Goal: Task Accomplishment & Management: Use online tool/utility

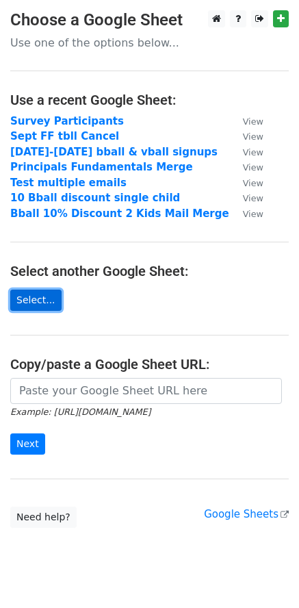
click at [48, 299] on link "Select..." at bounding box center [35, 300] width 51 height 21
click at [40, 302] on link "Select..." at bounding box center [35, 300] width 51 height 21
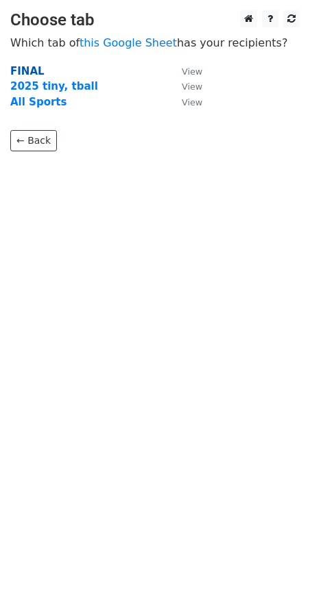
click at [34, 70] on strong "FINAL" at bounding box center [27, 71] width 34 height 12
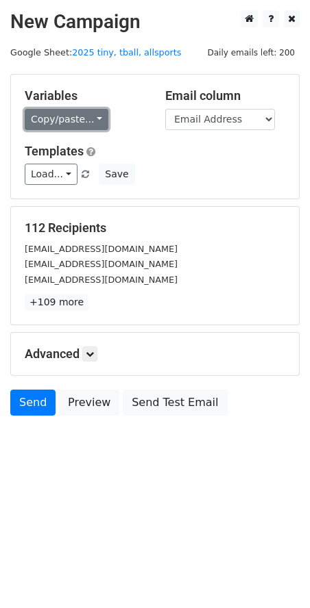
click at [91, 120] on link "Copy/paste..." at bounding box center [67, 119] width 84 height 21
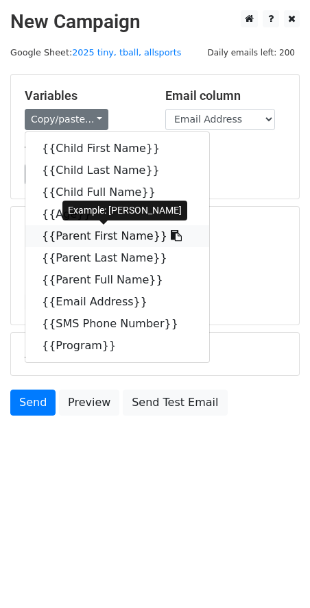
click at [97, 235] on link "{{Parent First Name}}" at bounding box center [117, 236] width 184 height 22
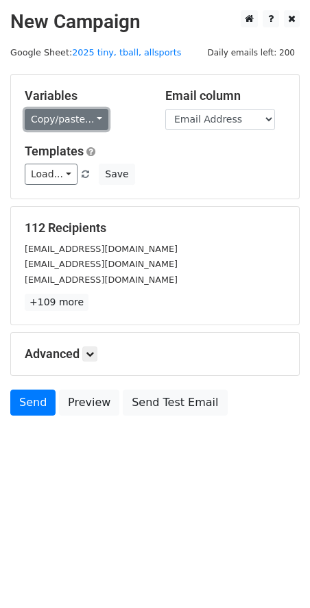
click at [88, 117] on link "Copy/paste..." at bounding box center [67, 119] width 84 height 21
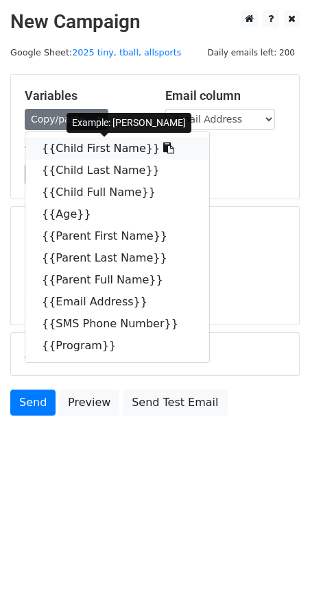
click at [70, 149] on link "{{Child First Name}}" at bounding box center [117, 149] width 184 height 22
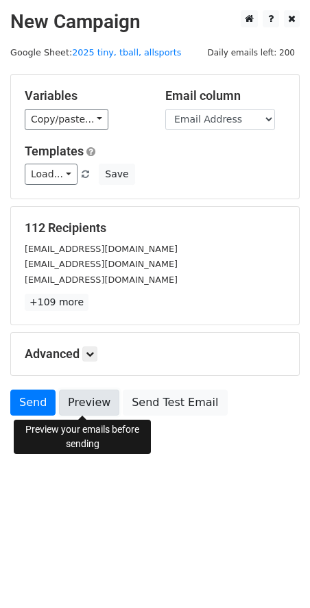
click at [99, 408] on link "Preview" at bounding box center [89, 403] width 60 height 26
click at [99, 404] on link "Preview" at bounding box center [89, 403] width 60 height 26
click at [90, 405] on link "Preview" at bounding box center [89, 403] width 60 height 26
click at [91, 402] on link "Preview" at bounding box center [89, 403] width 60 height 26
click at [97, 406] on link "Preview" at bounding box center [89, 403] width 60 height 26
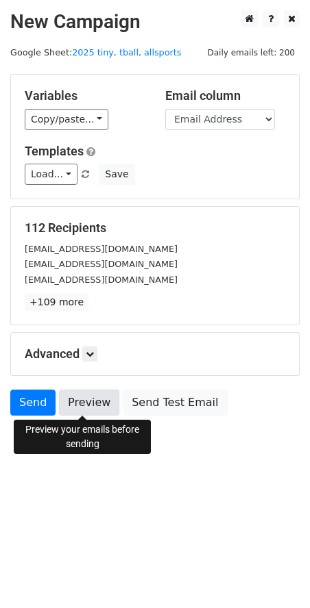
click at [90, 406] on link "Preview" at bounding box center [89, 403] width 60 height 26
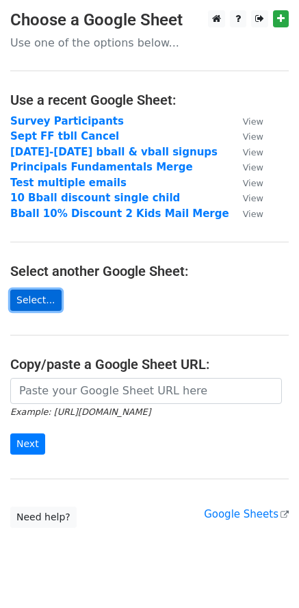
click at [42, 299] on link "Select..." at bounding box center [35, 300] width 51 height 21
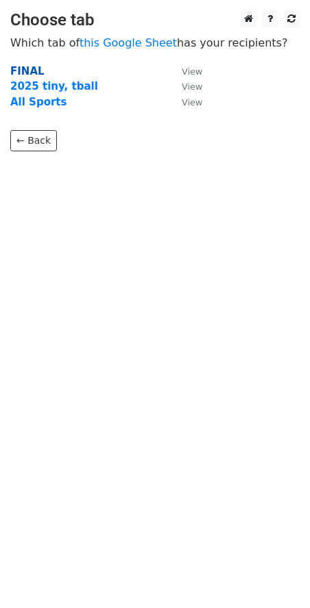
click at [26, 70] on strong "FINAL" at bounding box center [27, 71] width 34 height 12
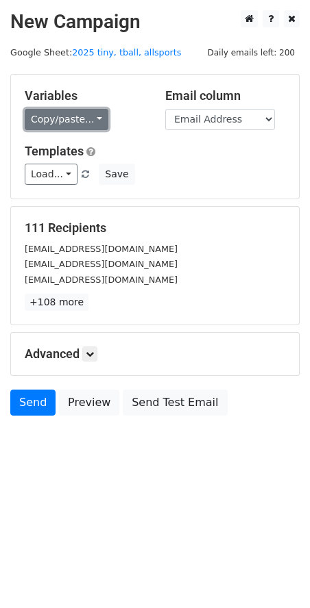
click at [88, 123] on link "Copy/paste..." at bounding box center [67, 119] width 84 height 21
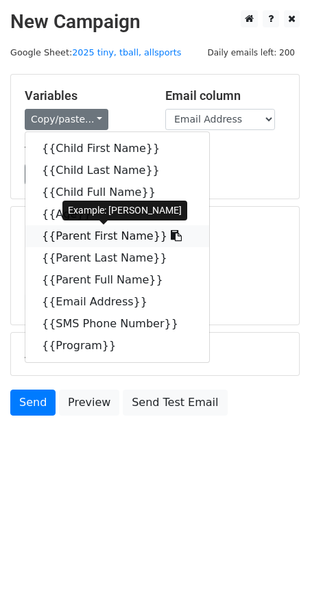
click at [64, 238] on link "{{Parent First Name}}" at bounding box center [117, 236] width 184 height 22
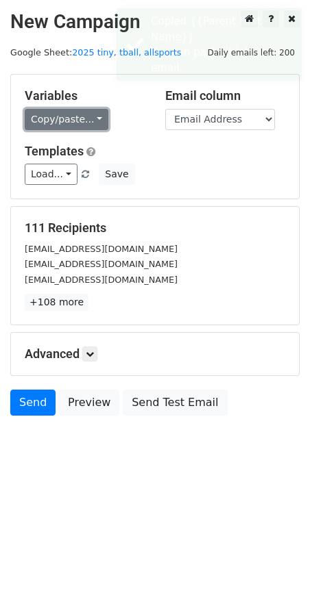
click at [92, 123] on link "Copy/paste..." at bounding box center [67, 119] width 84 height 21
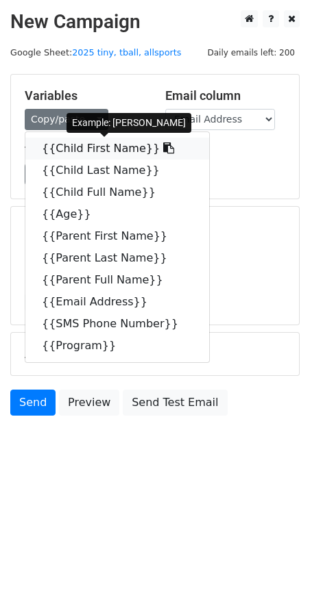
click at [56, 148] on link "{{Child First Name}}" at bounding box center [117, 149] width 184 height 22
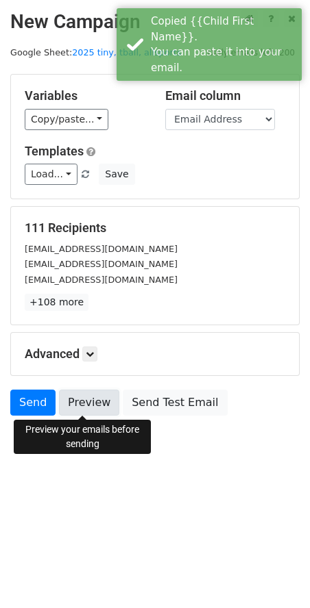
click at [93, 405] on link "Preview" at bounding box center [89, 403] width 60 height 26
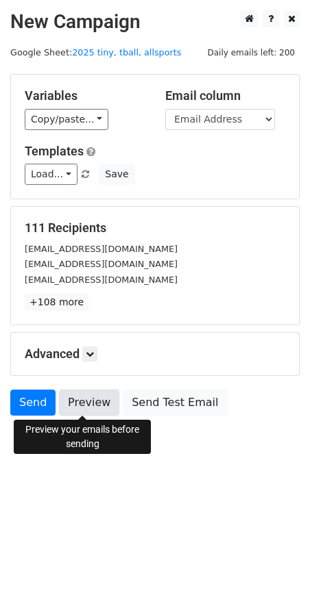
click at [86, 406] on link "Preview" at bounding box center [89, 403] width 60 height 26
click at [84, 399] on link "Preview" at bounding box center [89, 403] width 60 height 26
click at [92, 409] on link "Preview" at bounding box center [89, 403] width 60 height 26
click at [74, 404] on link "Preview" at bounding box center [89, 403] width 60 height 26
click at [92, 405] on link "Preview" at bounding box center [89, 403] width 60 height 26
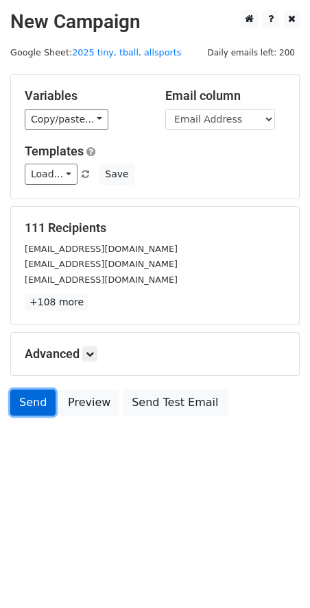
click at [35, 406] on link "Send" at bounding box center [32, 403] width 45 height 26
